Goal: Transaction & Acquisition: Book appointment/travel/reservation

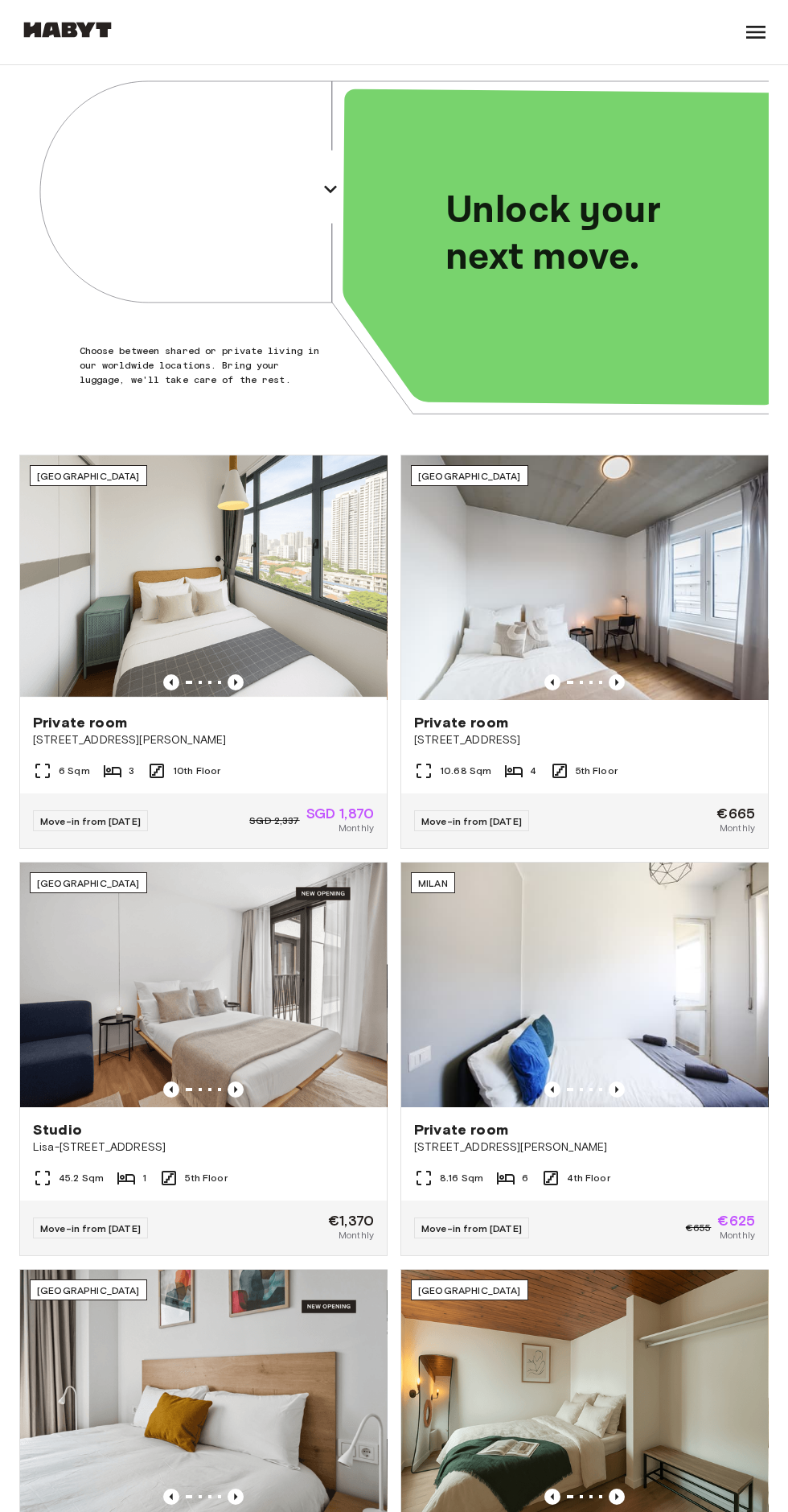
click at [239, 205] on button "[GEOGRAPHIC_DATA]" at bounding box center [194, 188] width 306 height 48
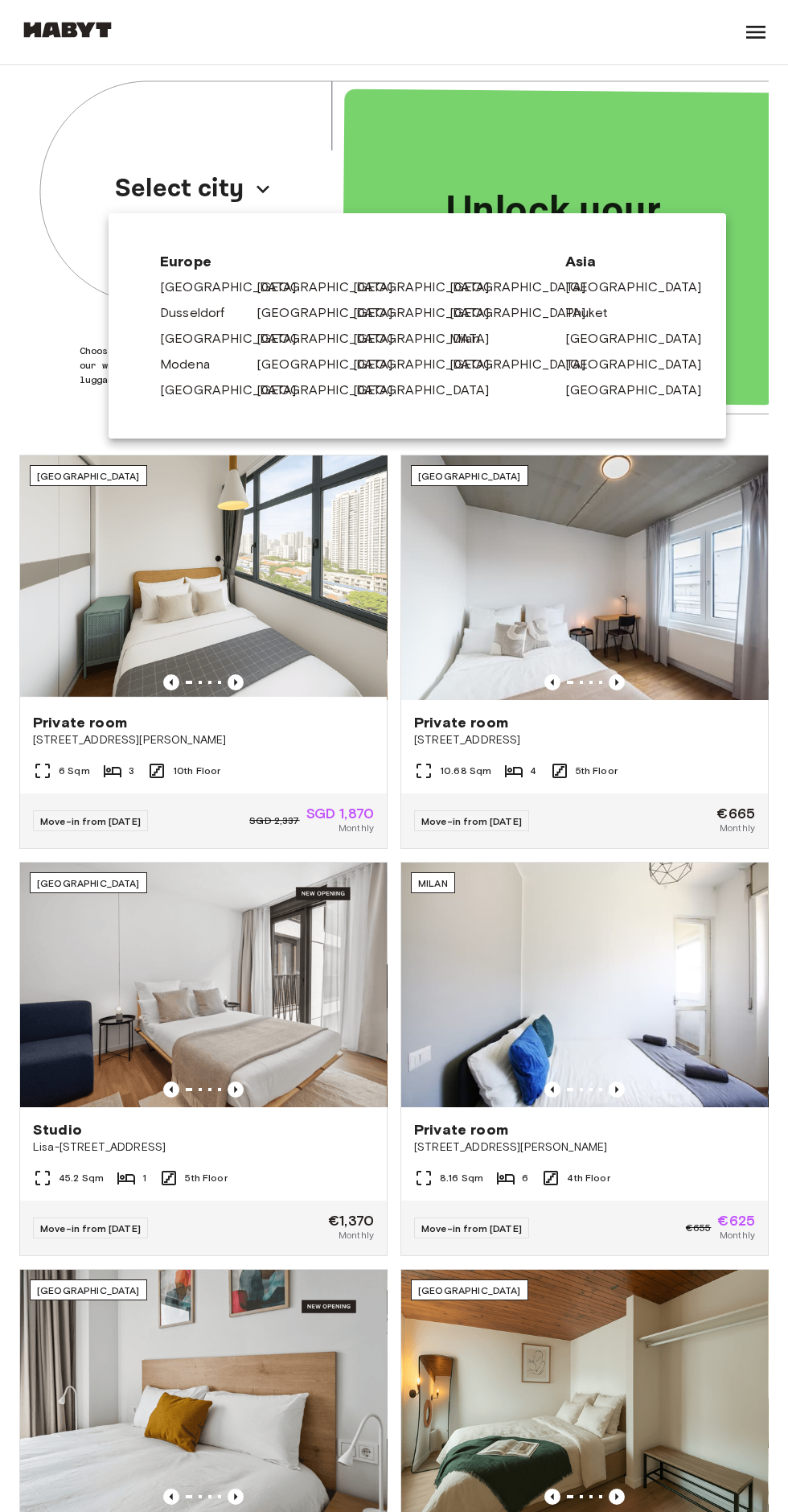
click at [368, 364] on link "[GEOGRAPHIC_DATA]" at bounding box center [429, 364] width 153 height 19
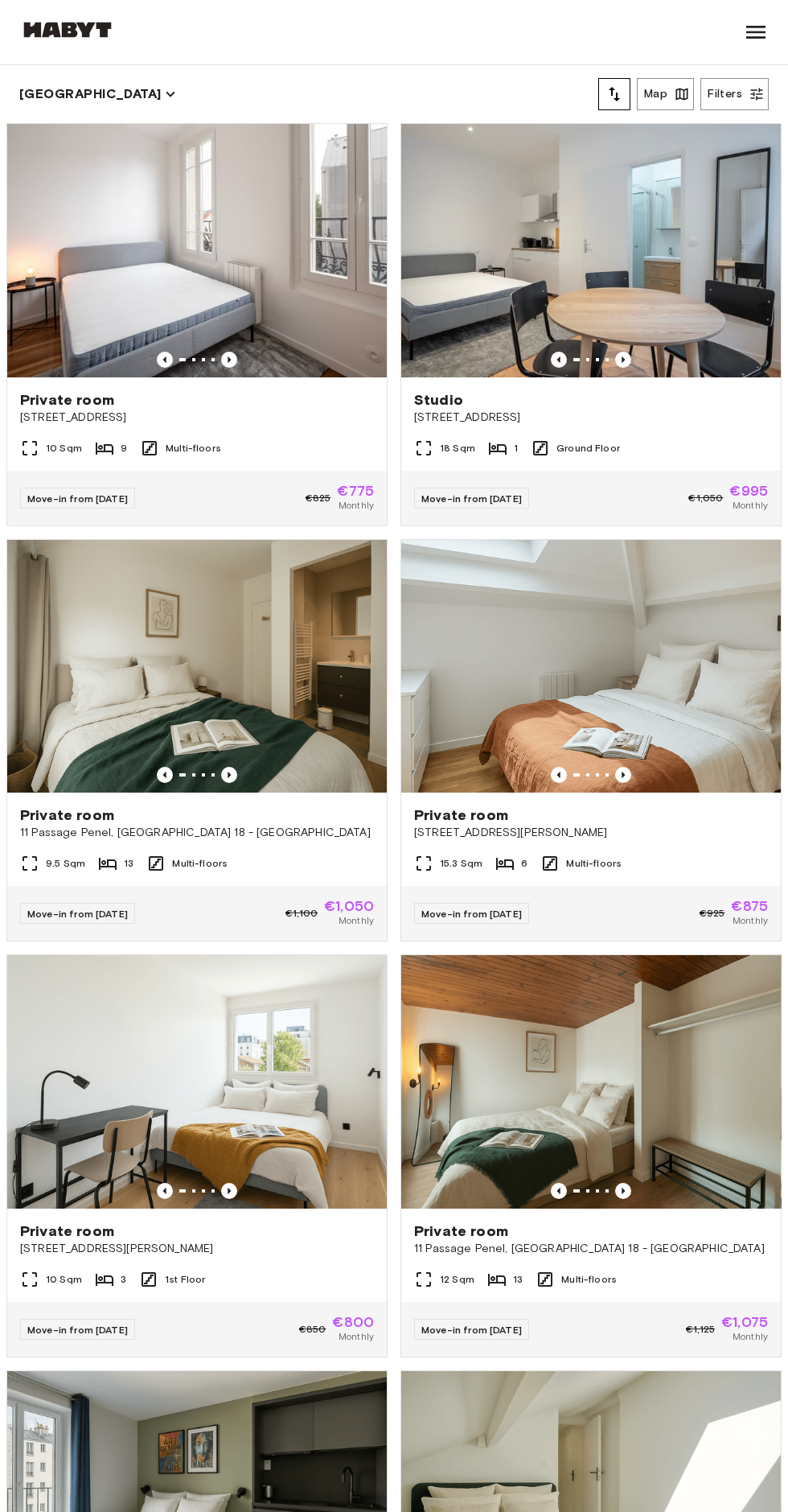
click at [159, 429] on div "Private room 41bis rue de Stalingrad, Montreuil" at bounding box center [197, 408] width 380 height 61
click at [80, 458] on div "10 Sqm 9 Multi-floors" at bounding box center [197, 454] width 380 height 32
click at [161, 94] on icon "button" at bounding box center [170, 94] width 17 height 17
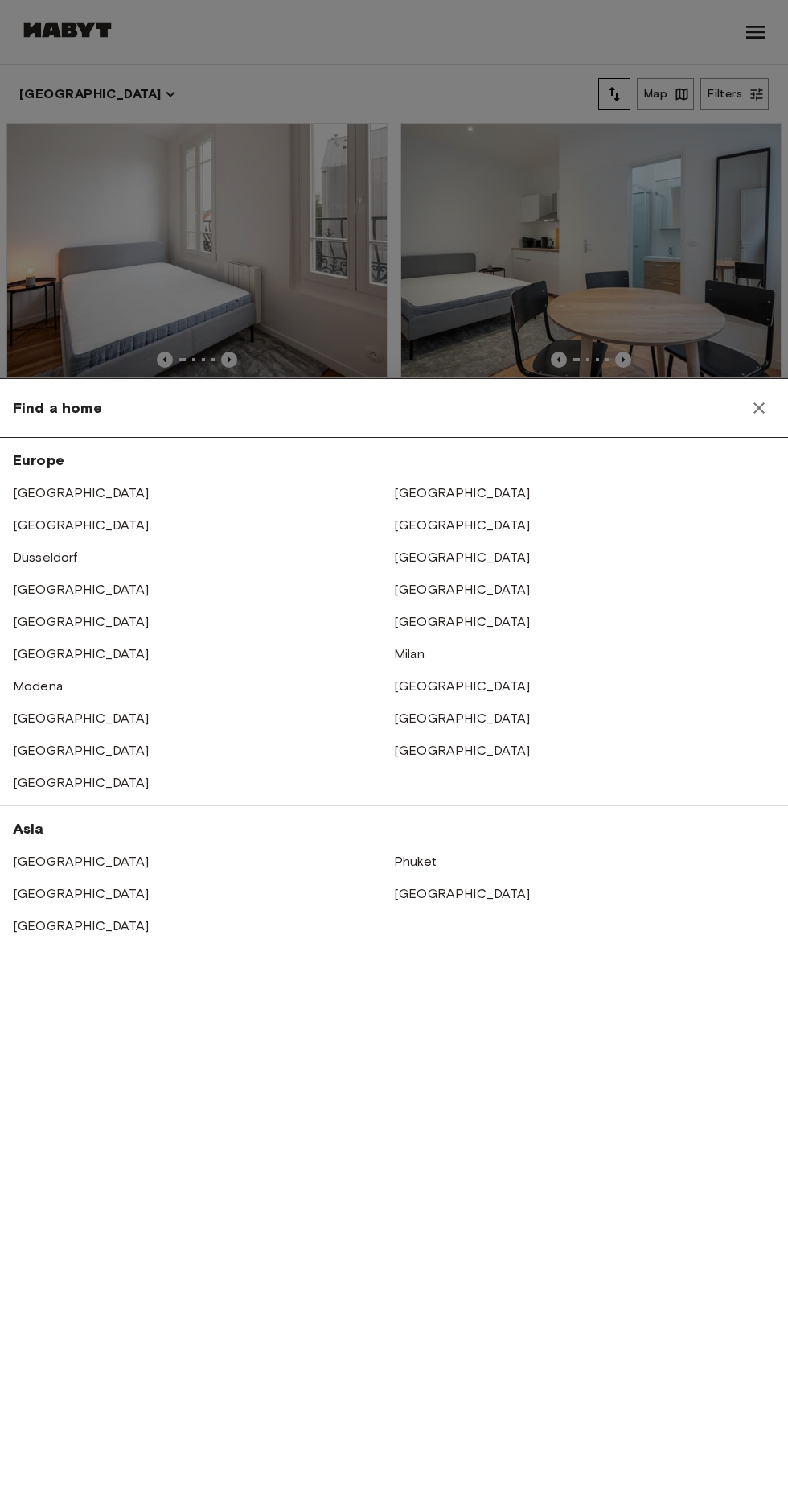
click at [422, 493] on link "[GEOGRAPHIC_DATA]" at bounding box center [462, 493] width 137 height 16
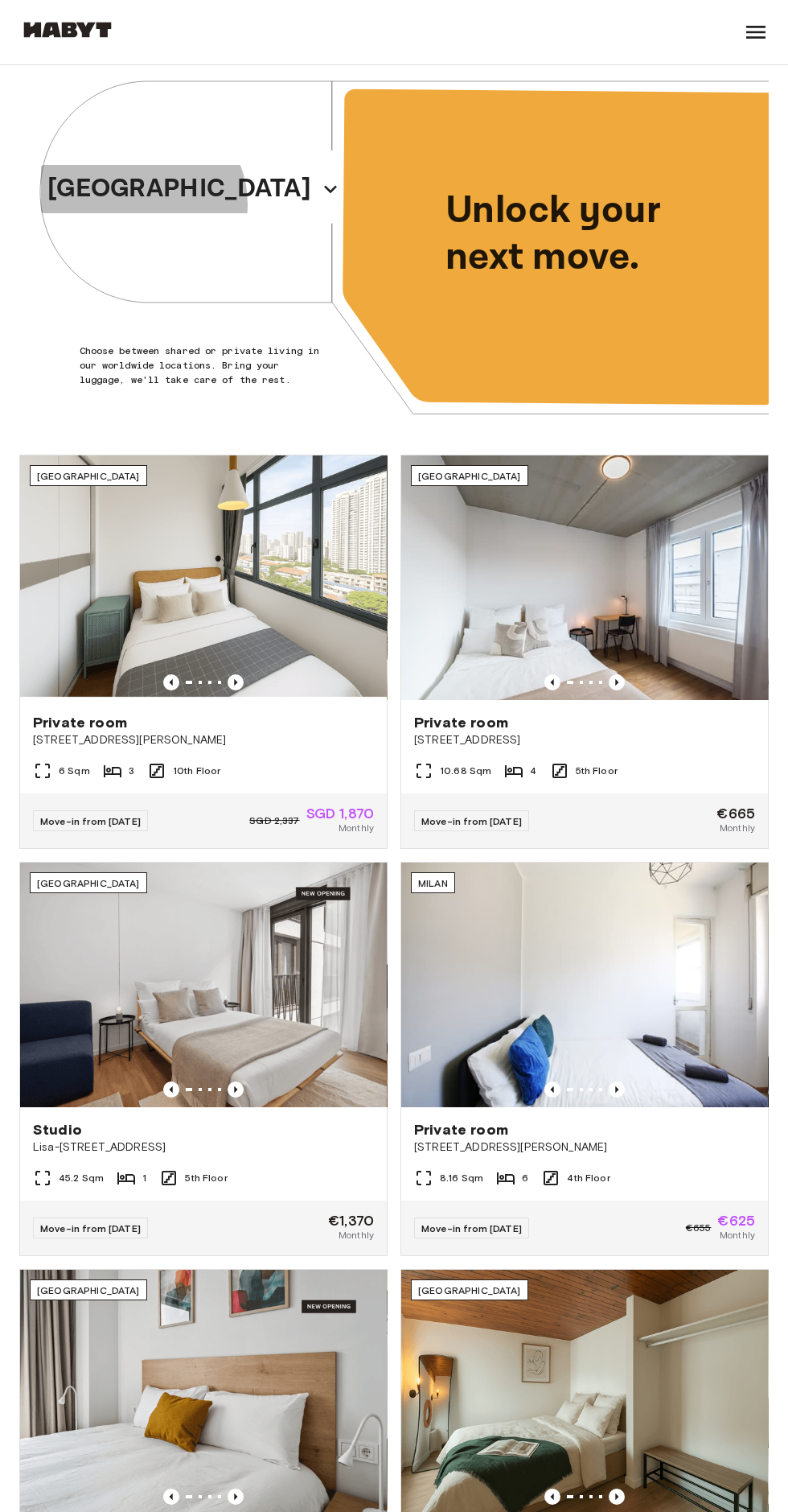
click at [221, 204] on p "[GEOGRAPHIC_DATA]" at bounding box center [179, 189] width 264 height 38
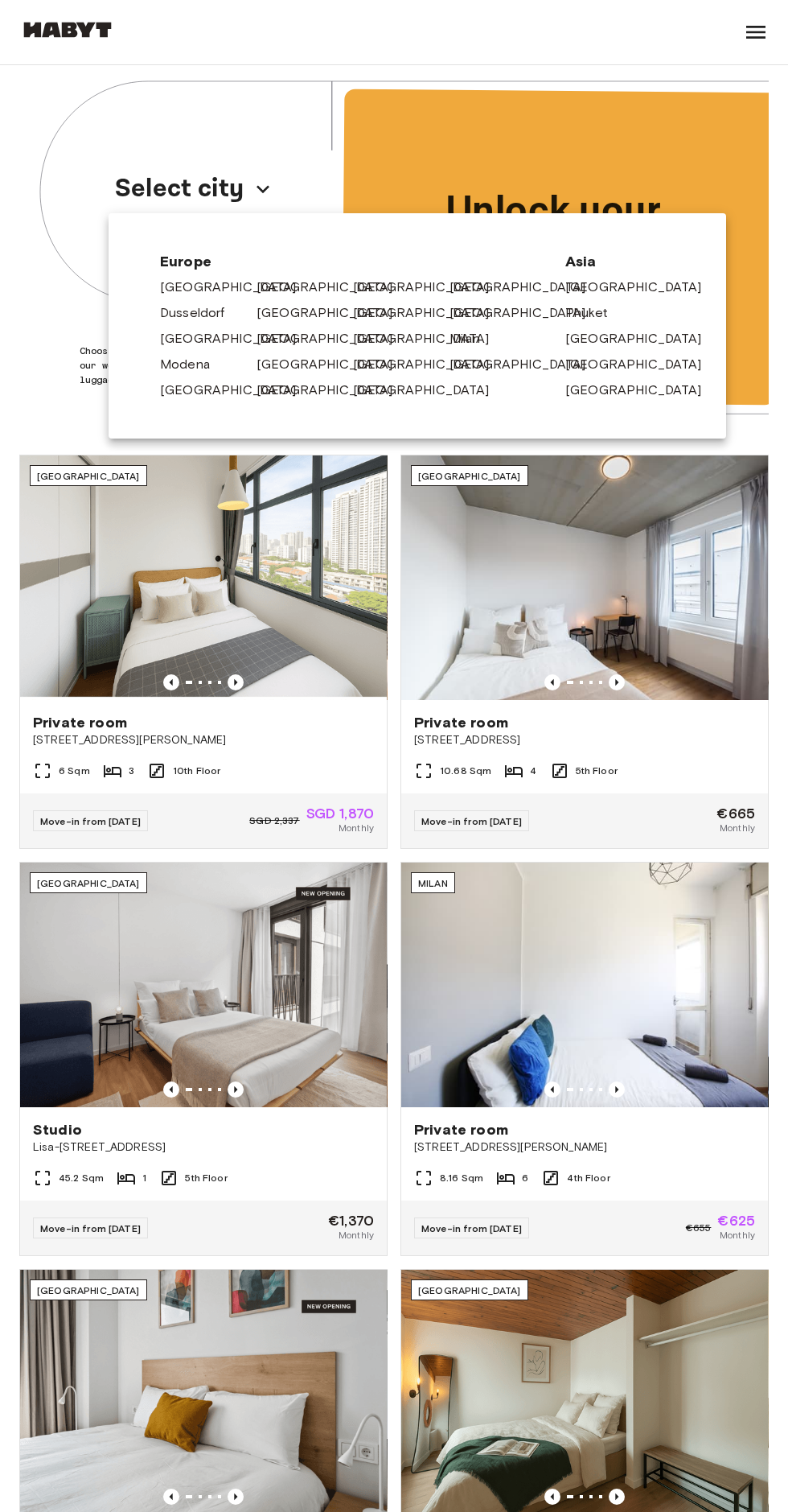
click at [278, 285] on link "[GEOGRAPHIC_DATA]" at bounding box center [332, 287] width 153 height 19
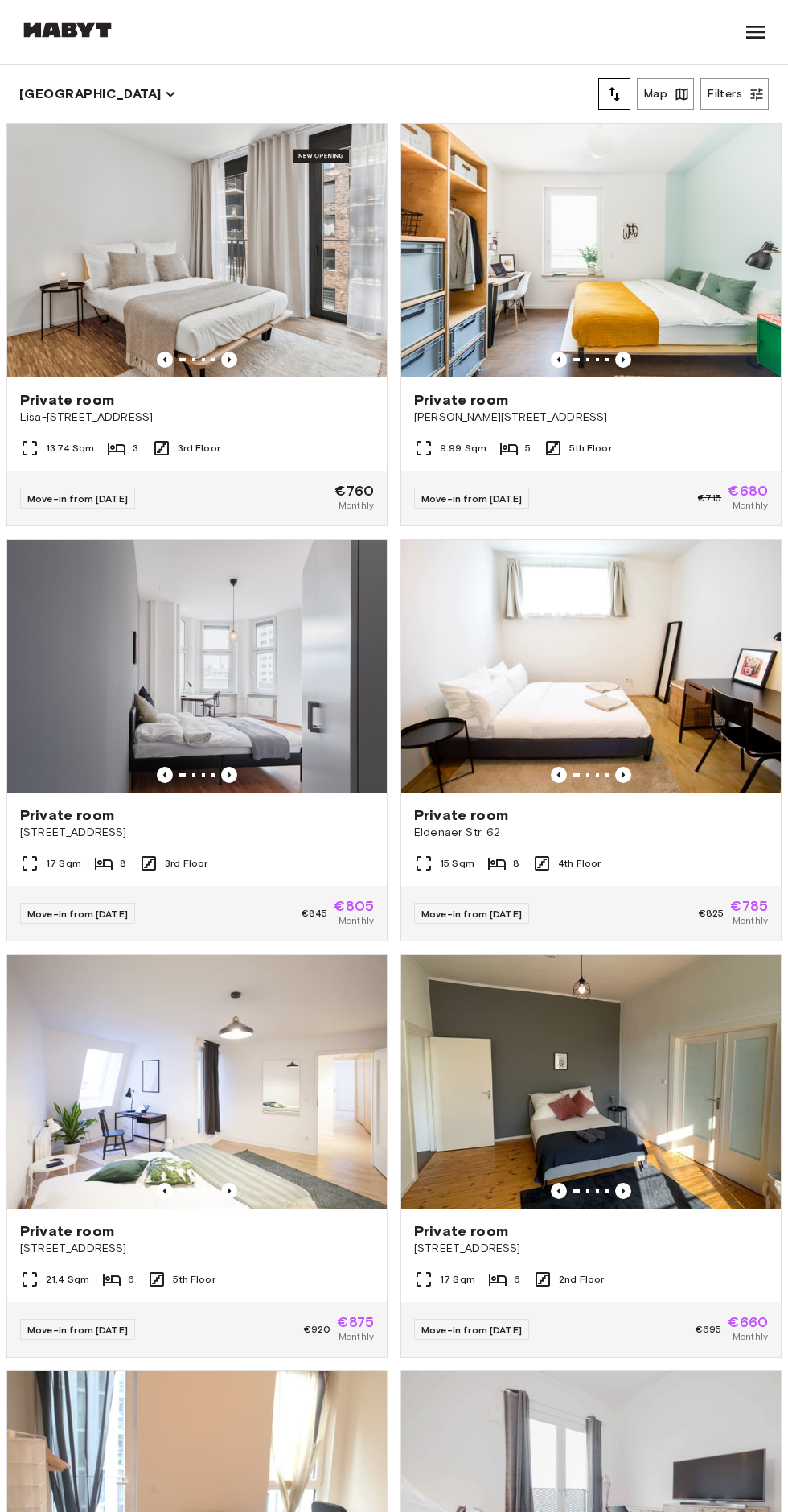
click at [173, 472] on div "Move-in from 19 Sep 25 €760 Monthly" at bounding box center [197, 498] width 380 height 55
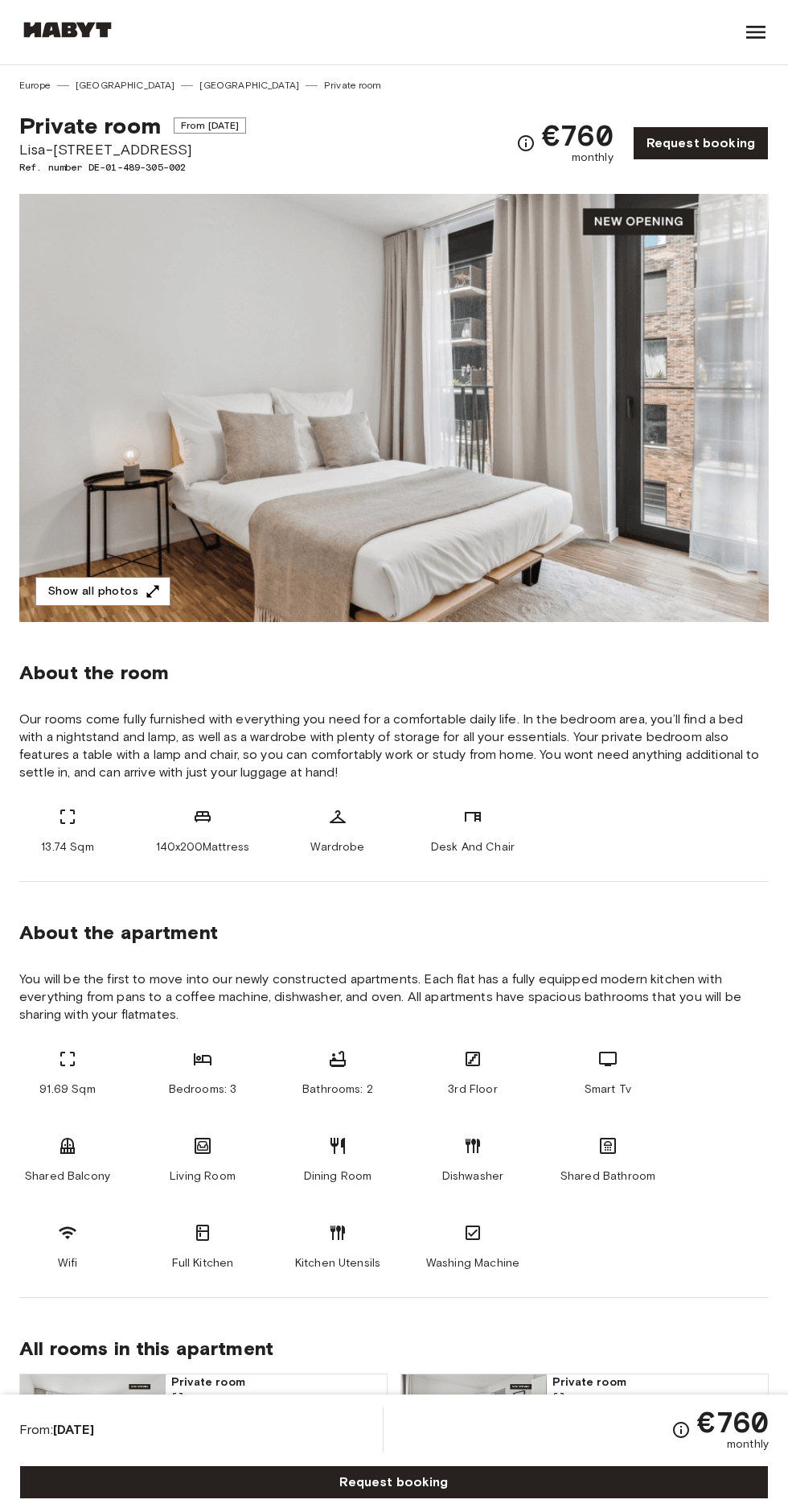
click at [124, 595] on button "Show all photos" at bounding box center [103, 592] width 135 height 30
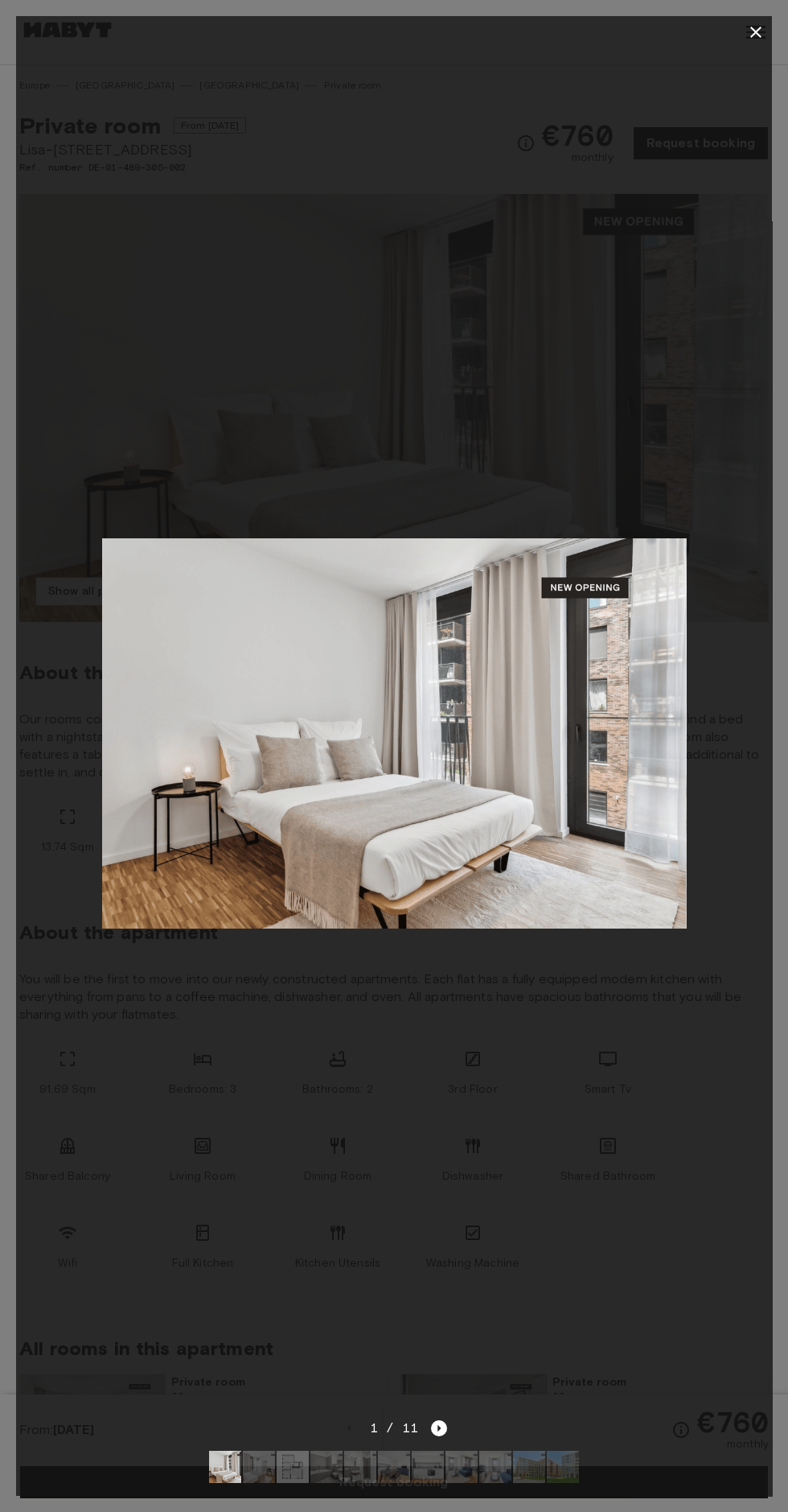
click at [756, 32] on icon "button" at bounding box center [756, 31] width 11 height 11
